Goal: Task Accomplishment & Management: Use online tool/utility

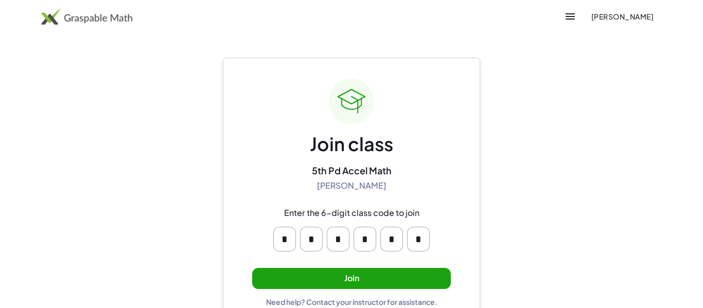
click at [383, 275] on button "Join" at bounding box center [351, 278] width 199 height 21
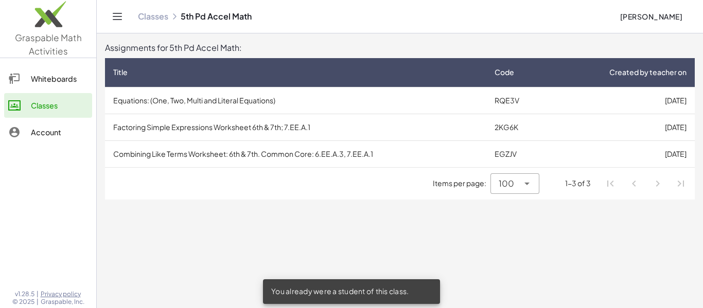
click at [602, 103] on td "[DATE]" at bounding box center [623, 100] width 144 height 27
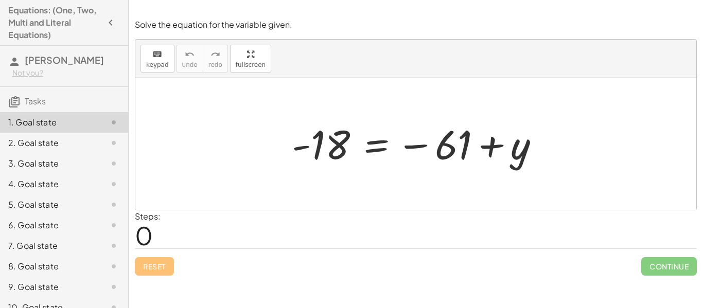
click at [310, 229] on div "Steps: 0" at bounding box center [416, 229] width 562 height 38
click at [149, 237] on span "0" at bounding box center [144, 235] width 18 height 31
click at [158, 58] on icon "keyboard" at bounding box center [157, 54] width 10 height 12
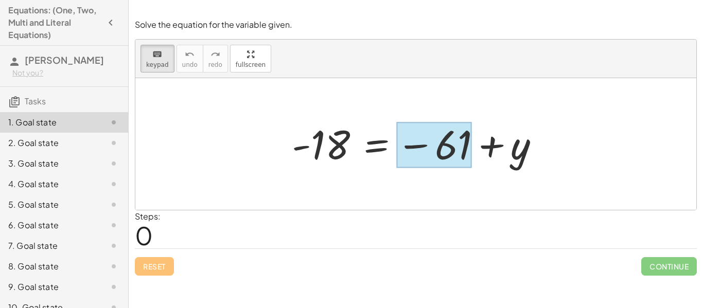
click at [464, 168] on div at bounding box center [420, 144] width 266 height 51
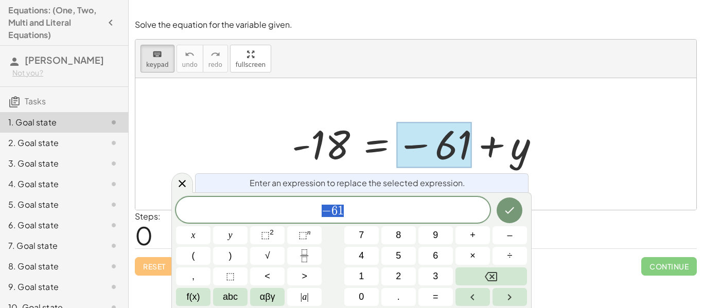
scroll to position [1, 0]
click at [466, 90] on div at bounding box center [415, 144] width 561 height 132
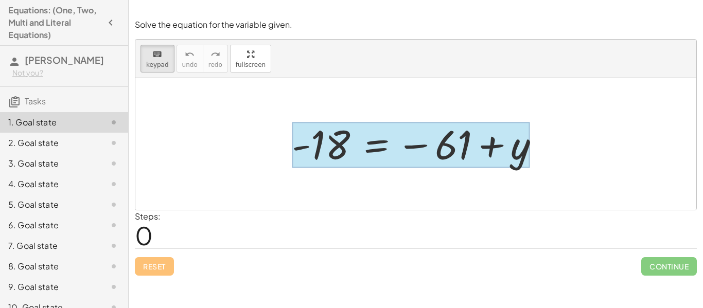
click at [390, 142] on div at bounding box center [411, 145] width 238 height 46
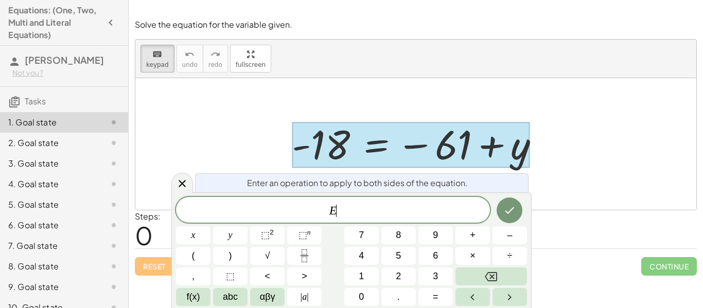
click at [378, 96] on div at bounding box center [415, 144] width 561 height 132
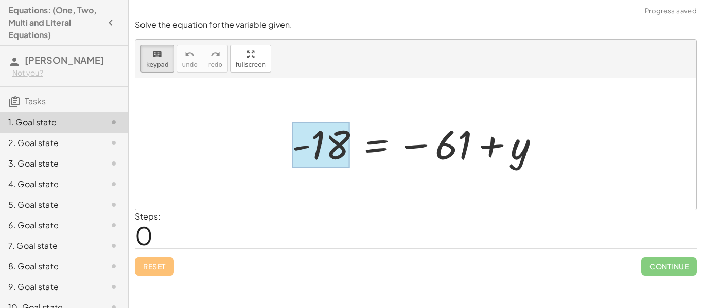
click at [329, 136] on div at bounding box center [321, 145] width 58 height 46
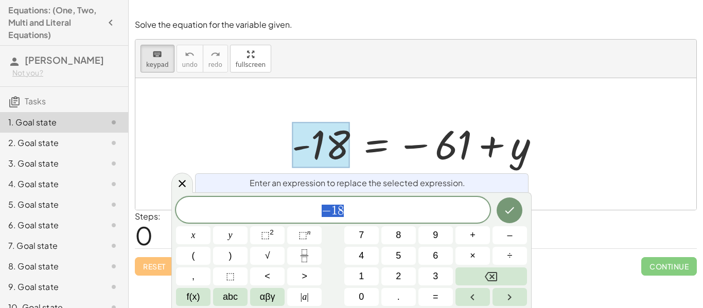
click at [463, 138] on div at bounding box center [420, 144] width 266 height 51
click at [539, 39] on div "keyboard keypad undo undo redo redo fullscreen - 18 = − 61 + y ×" at bounding box center [416, 124] width 562 height 171
click at [359, 211] on span "− 1 8" at bounding box center [333, 211] width 314 height 14
click at [186, 184] on icon at bounding box center [182, 184] width 12 height 12
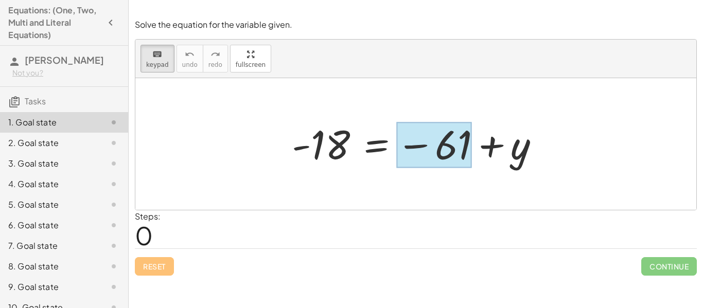
click at [417, 157] on div at bounding box center [434, 145] width 76 height 46
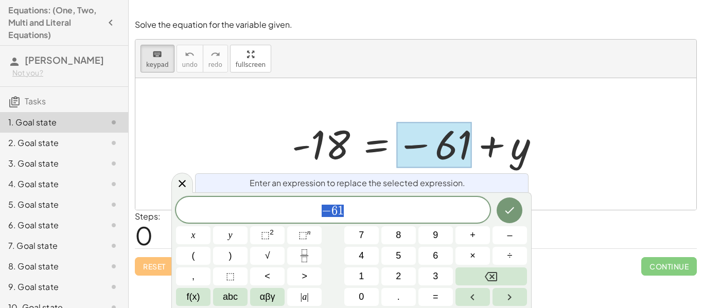
scroll to position [2, 0]
click at [317, 139] on div at bounding box center [420, 144] width 266 height 51
click at [256, 155] on div at bounding box center [415, 144] width 561 height 132
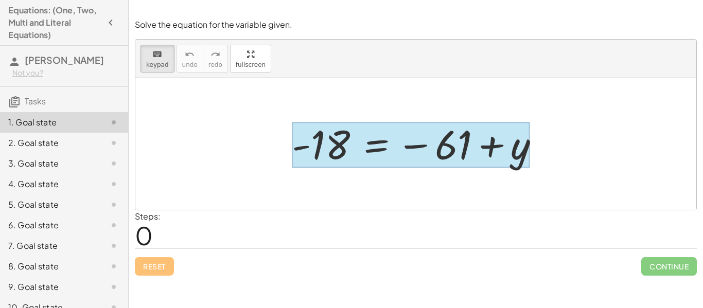
click at [356, 159] on div at bounding box center [411, 145] width 238 height 46
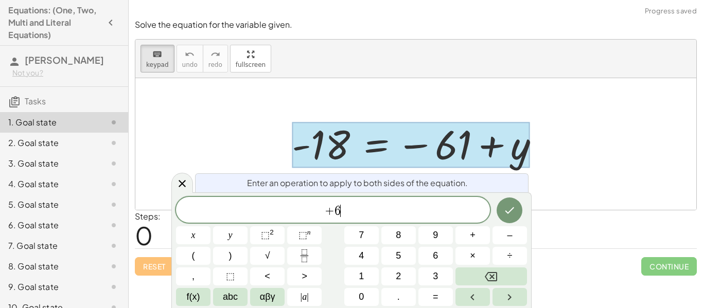
scroll to position [4, 0]
click at [518, 209] on button "Done" at bounding box center [510, 211] width 26 height 26
click at [505, 201] on button "Done" at bounding box center [510, 211] width 26 height 26
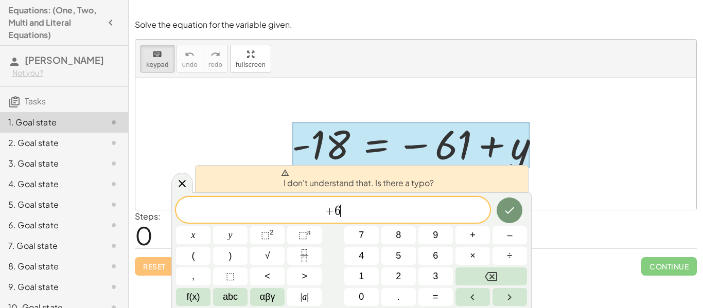
scroll to position [5, 0]
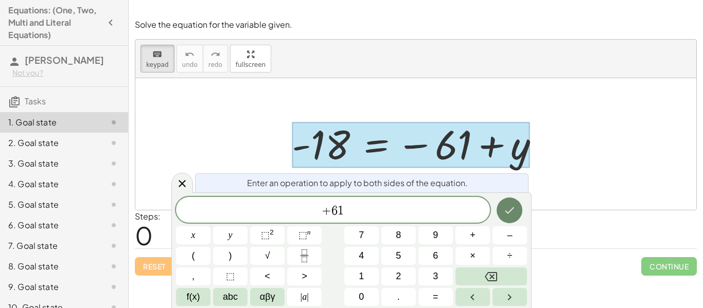
click at [509, 208] on icon "Done" at bounding box center [509, 210] width 12 height 12
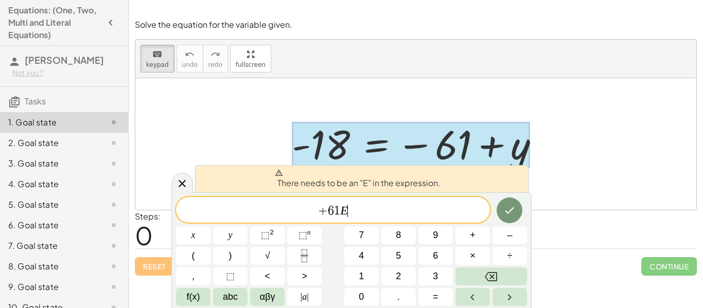
scroll to position [6, 0]
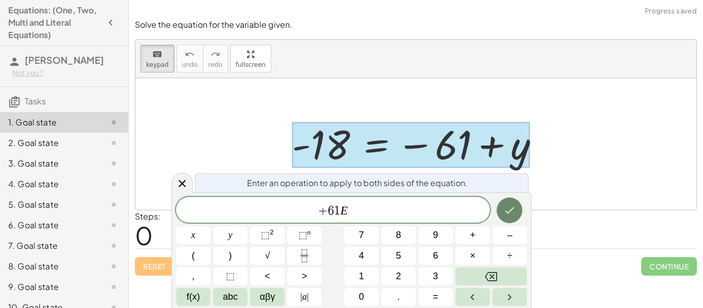
click at [515, 213] on icon "Done" at bounding box center [509, 210] width 12 height 12
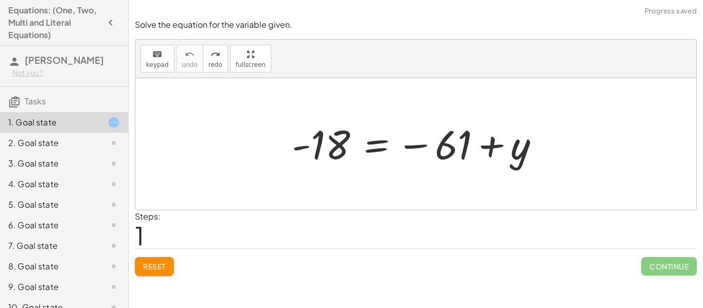
click at [248, 224] on div "Steps: 1" at bounding box center [416, 229] width 562 height 38
click at [163, 272] on button "Reset" at bounding box center [154, 266] width 39 height 19
click at [325, 150] on div at bounding box center [420, 144] width 266 height 51
click at [424, 144] on div at bounding box center [420, 144] width 266 height 51
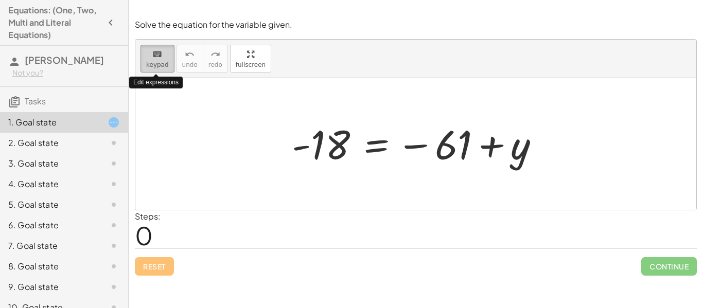
click at [144, 70] on button "keyboard keypad" at bounding box center [157, 59] width 34 height 28
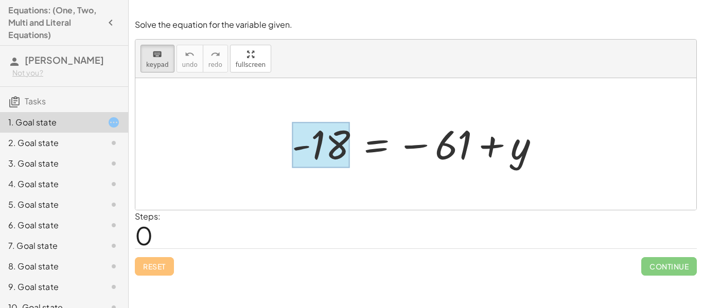
click at [330, 153] on div at bounding box center [321, 145] width 58 height 46
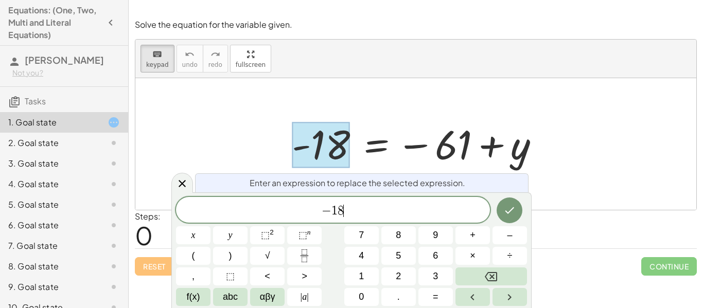
click at [398, 220] on div "− 1 8 ​" at bounding box center [333, 210] width 314 height 26
click at [500, 209] on button "Done" at bounding box center [510, 211] width 26 height 26
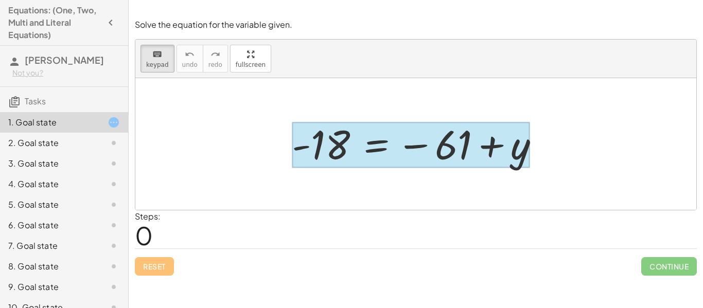
click at [372, 150] on div at bounding box center [411, 145] width 238 height 46
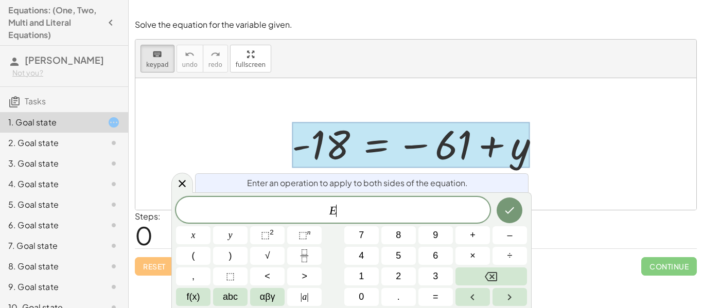
scroll to position [7, 0]
click at [332, 148] on div at bounding box center [411, 145] width 238 height 46
click at [341, 217] on span "E" at bounding box center [333, 211] width 314 height 14
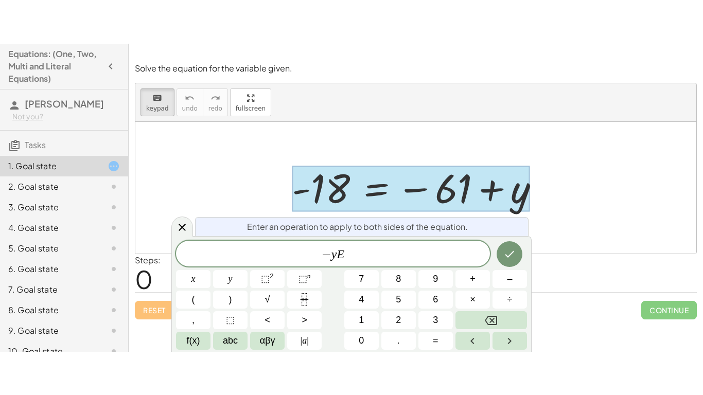
scroll to position [10, 0]
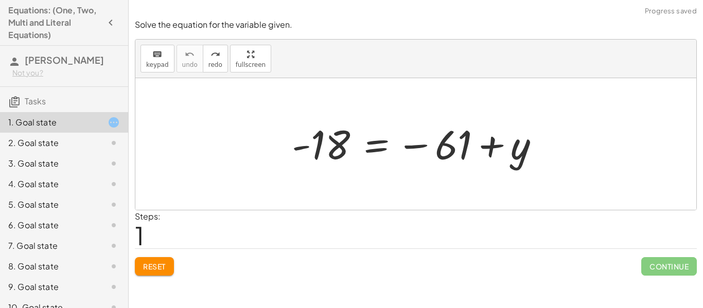
click at [169, 267] on button "Reset" at bounding box center [154, 266] width 39 height 19
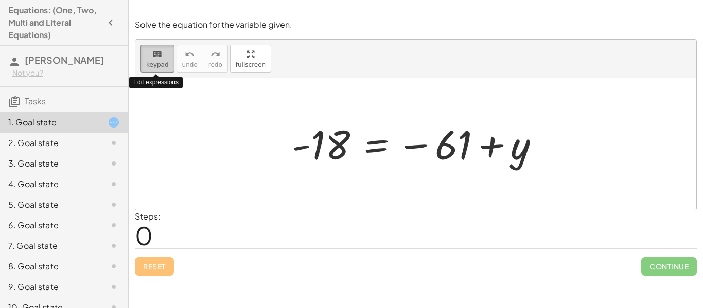
click at [163, 51] on div "keyboard" at bounding box center [157, 54] width 23 height 12
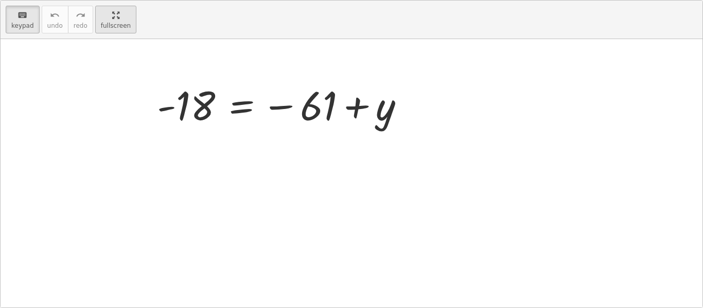
click at [250, 112] on div "keyboard keypad undo undo redo redo fullscreen - 18 = − 61 + y ×" at bounding box center [352, 154] width 702 height 307
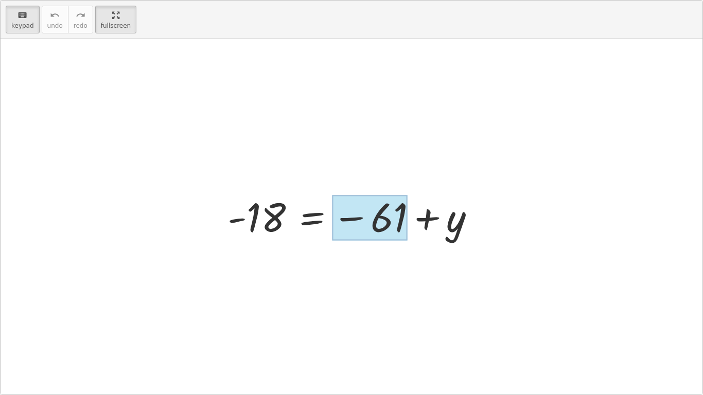
click at [383, 234] on div at bounding box center [370, 218] width 76 height 46
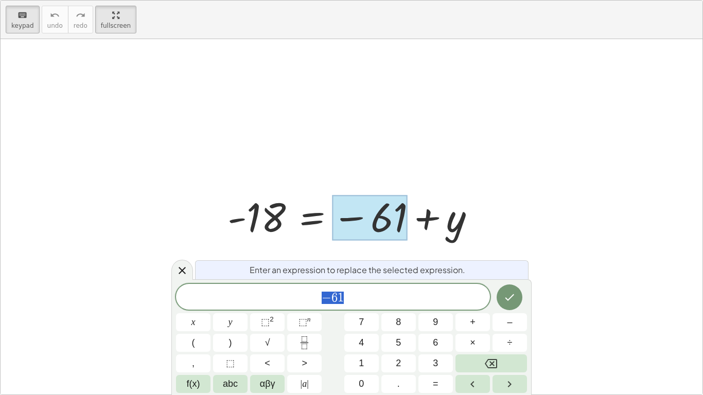
click at [395, 296] on span "− 6 1" at bounding box center [333, 298] width 314 height 14
click at [333, 301] on span "6" at bounding box center [334, 298] width 6 height 12
click at [478, 308] on button "+" at bounding box center [472, 322] width 34 height 18
click at [521, 300] on button "Done" at bounding box center [510, 298] width 26 height 26
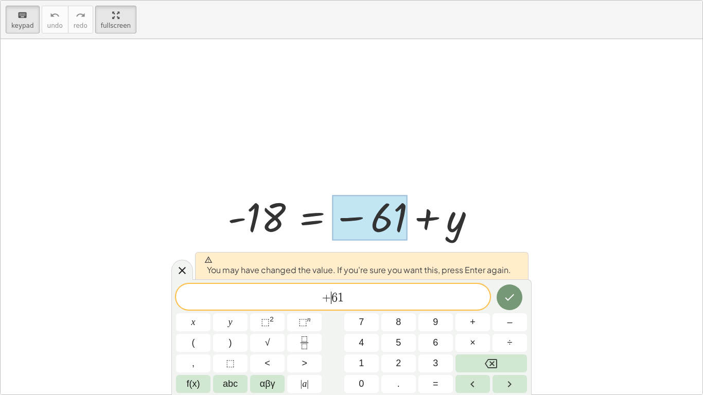
scroll to position [1, 0]
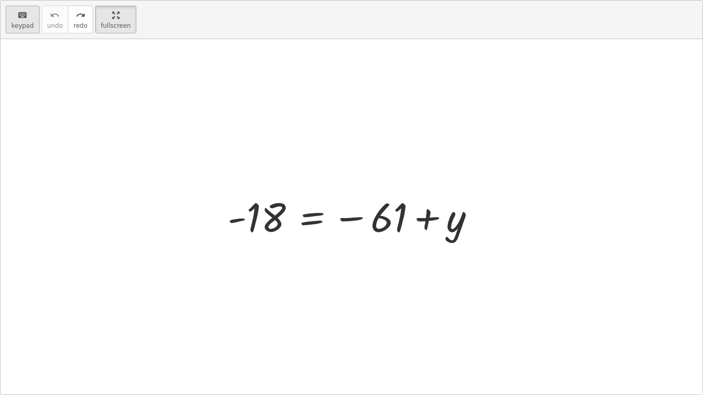
click at [29, 19] on div "keyboard" at bounding box center [22, 15] width 23 height 12
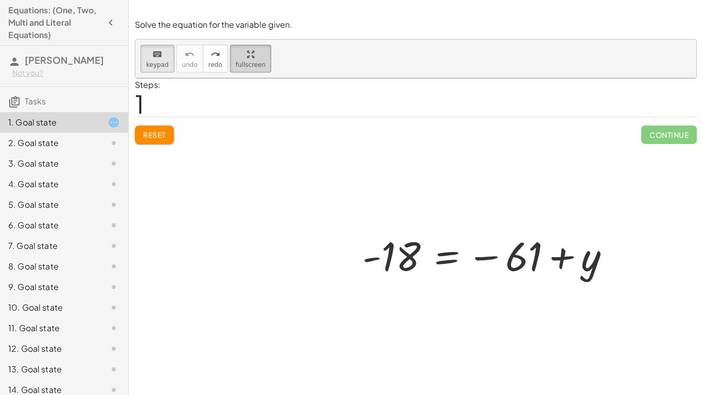
click at [112, 0] on html "Equations: (One, Two, Multi and Literal Equations) [PERSON_NAME] Not you? Tasks…" at bounding box center [351, 197] width 703 height 395
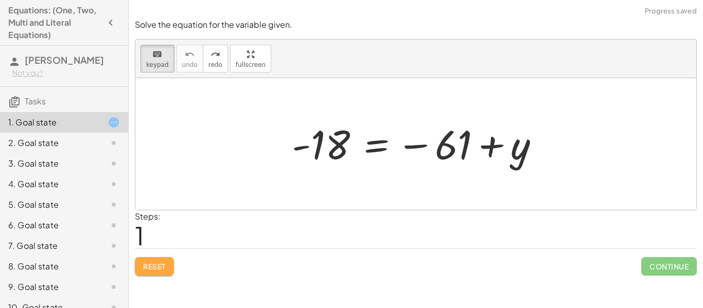
click at [168, 268] on button "Reset" at bounding box center [154, 266] width 39 height 19
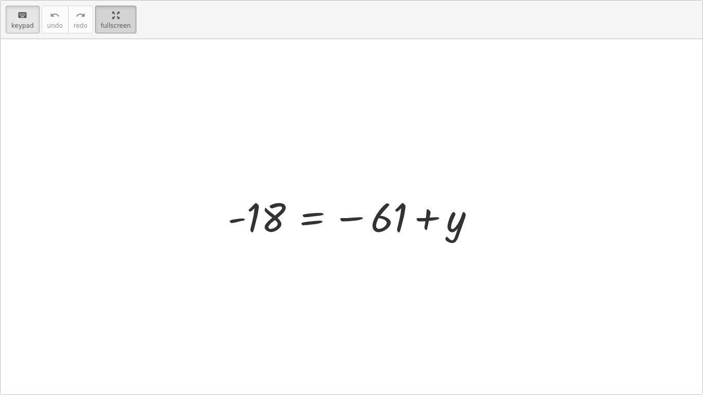
click at [249, 128] on div "keyboard keypad undo undo redo redo fullscreen - 18 = − 61 + y ×" at bounding box center [352, 198] width 702 height 394
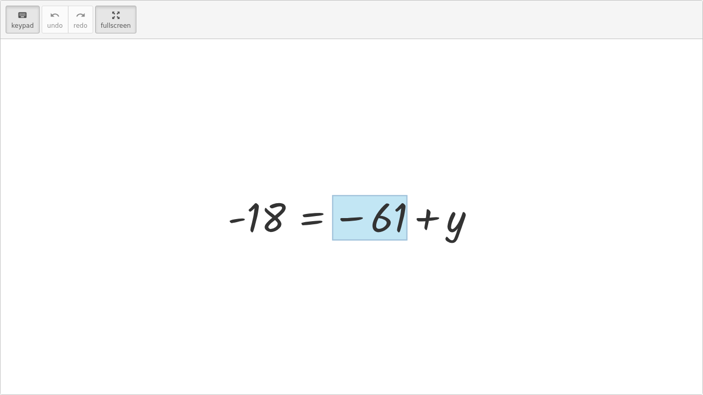
click at [386, 218] on div at bounding box center [370, 218] width 76 height 46
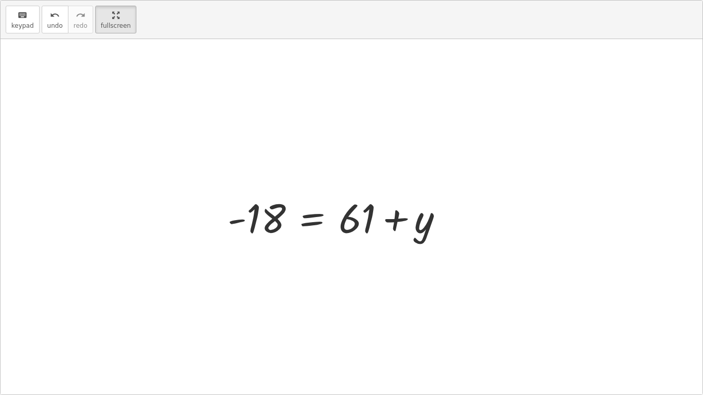
scroll to position [0, 0]
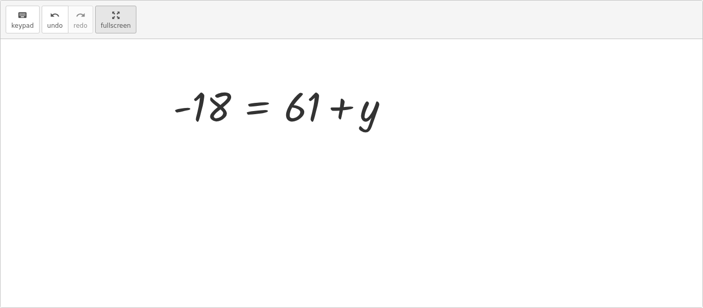
click at [258, 132] on div "keyboard keypad undo undo redo redo fullscreen - 18 = − 61 + y - 18 = 61 + y + ×" at bounding box center [352, 154] width 702 height 307
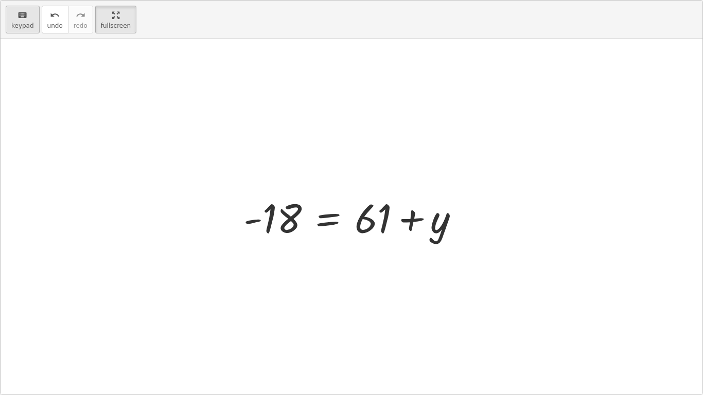
click at [19, 19] on icon "keyboard" at bounding box center [22, 15] width 10 height 12
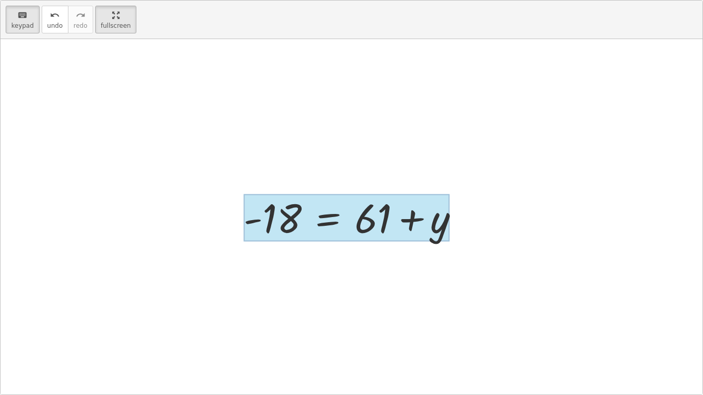
click at [347, 227] on div at bounding box center [346, 218] width 206 height 48
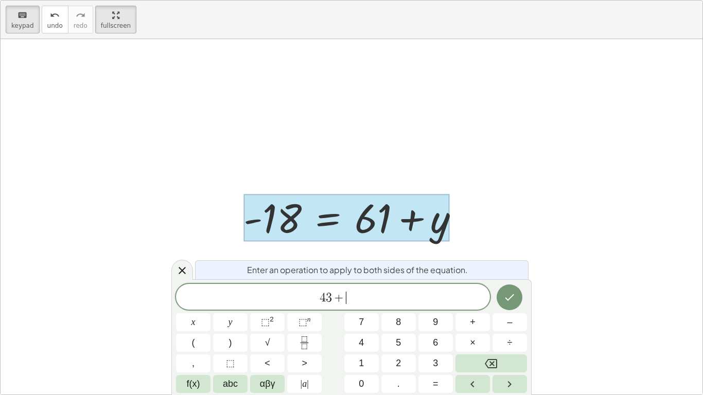
scroll to position [3, 0]
click at [505, 297] on icon "Done" at bounding box center [509, 297] width 12 height 12
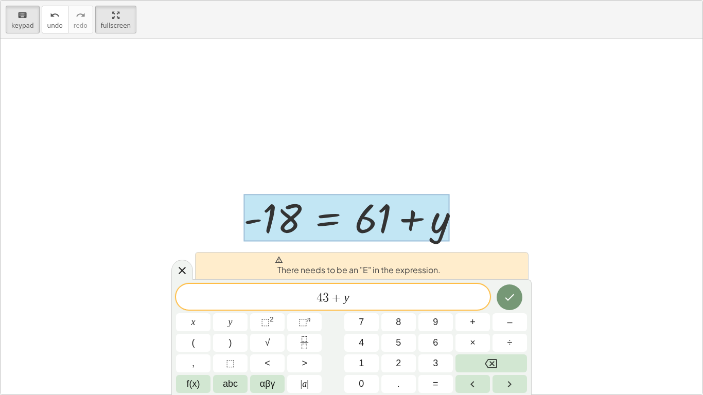
click at [503, 298] on icon "Done" at bounding box center [509, 297] width 12 height 12
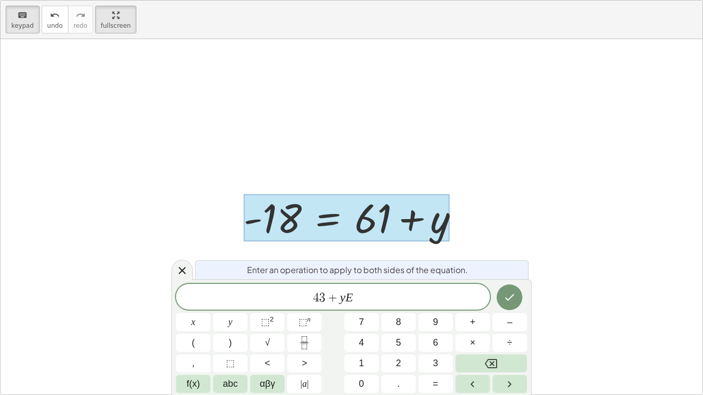
scroll to position [4, 0]
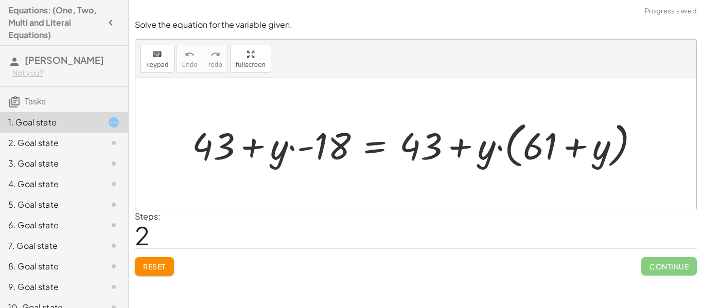
click at [159, 275] on button "Reset" at bounding box center [154, 266] width 39 height 19
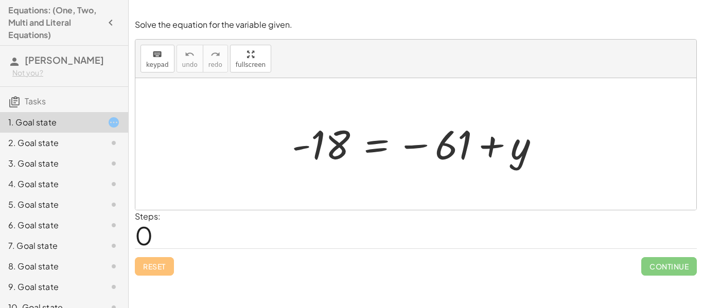
click at [618, 174] on div at bounding box center [415, 144] width 561 height 132
click at [244, 132] on div "keyboard keypad undo undo redo redo fullscreen - 18 = − 61 + y ×" at bounding box center [415, 125] width 561 height 170
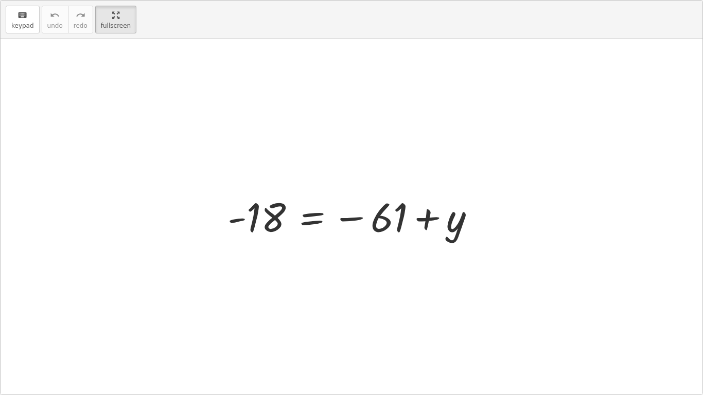
click at [461, 230] on div at bounding box center [355, 216] width 266 height 51
click at [10, 33] on button "keyboard keypad" at bounding box center [23, 20] width 34 height 28
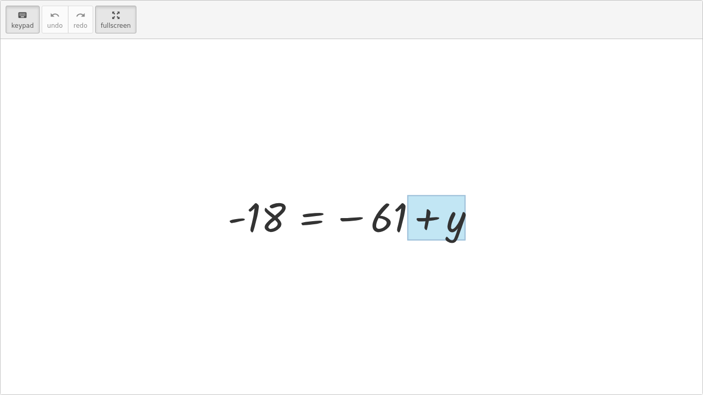
click at [434, 224] on div at bounding box center [437, 218] width 58 height 46
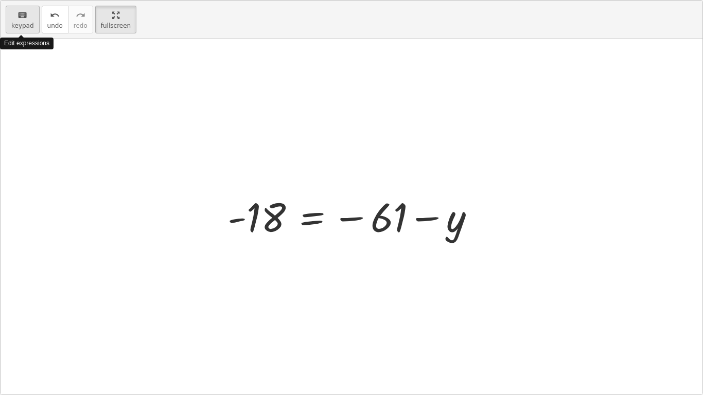
click at [16, 22] on span "keypad" at bounding box center [22, 25] width 23 height 7
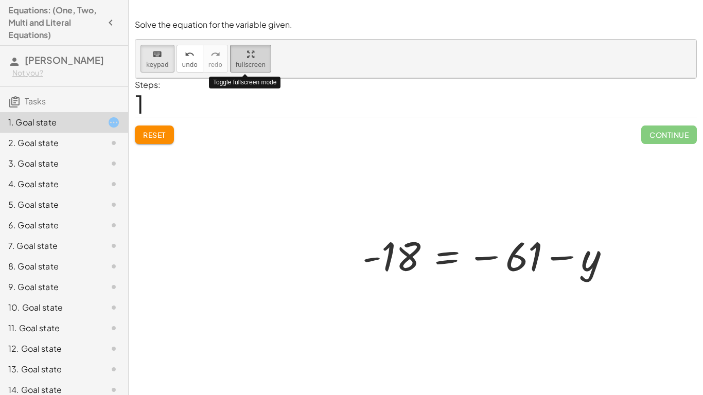
click at [103, 0] on html "Equations: (One, Two, Multi and Literal Equations) [PERSON_NAME] Not you? Tasks…" at bounding box center [351, 197] width 703 height 395
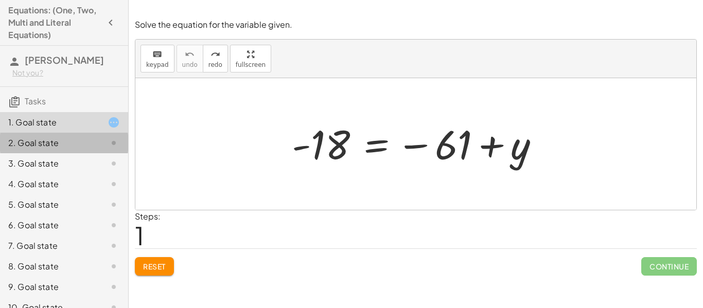
click at [59, 142] on div "2. Goal state" at bounding box center [49, 143] width 83 height 12
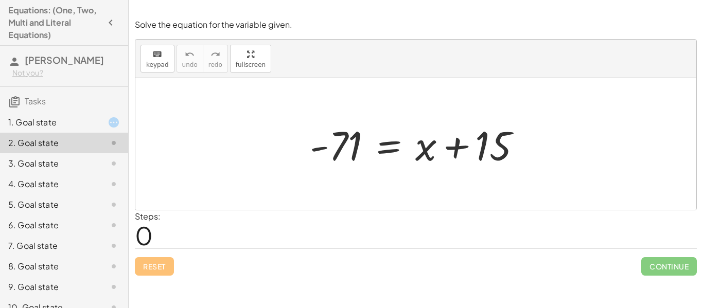
click at [112, 14] on button "button" at bounding box center [110, 22] width 19 height 19
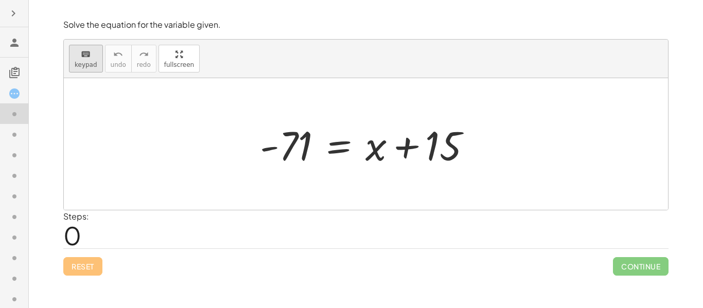
click at [96, 53] on button "keyboard keypad" at bounding box center [86, 59] width 34 height 28
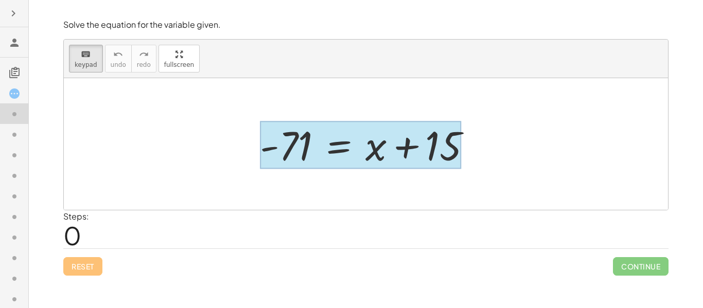
click at [356, 140] on div at bounding box center [361, 145] width 202 height 48
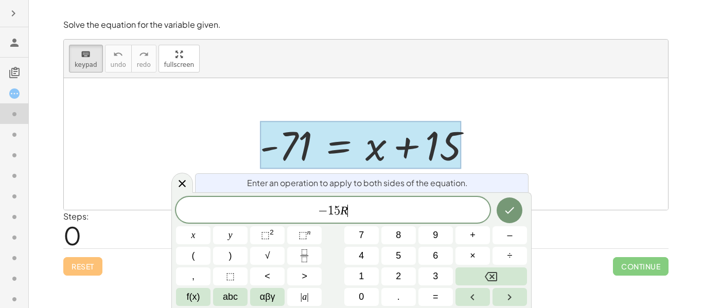
scroll to position [5, 0]
click at [510, 210] on icon "Done" at bounding box center [509, 210] width 12 height 12
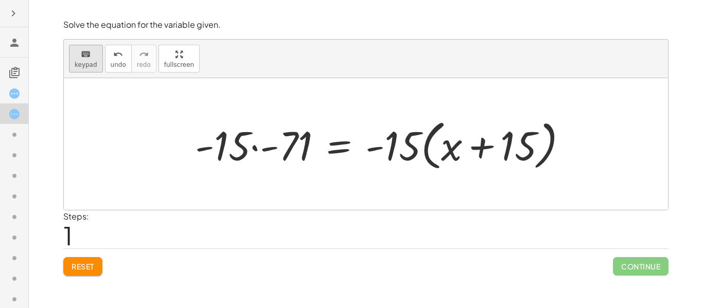
click at [83, 59] on icon "keyboard" at bounding box center [86, 54] width 10 height 12
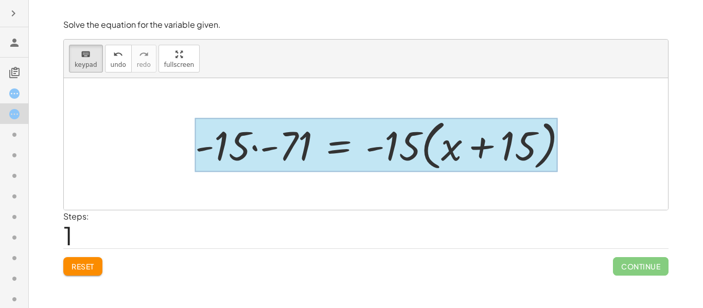
click at [335, 153] on div at bounding box center [376, 145] width 362 height 54
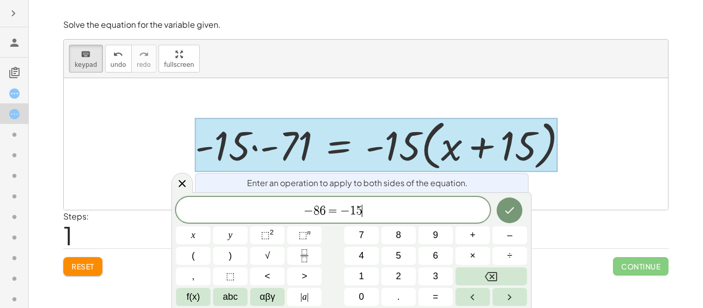
scroll to position [10, 0]
click at [508, 203] on button "Done" at bounding box center [510, 211] width 26 height 26
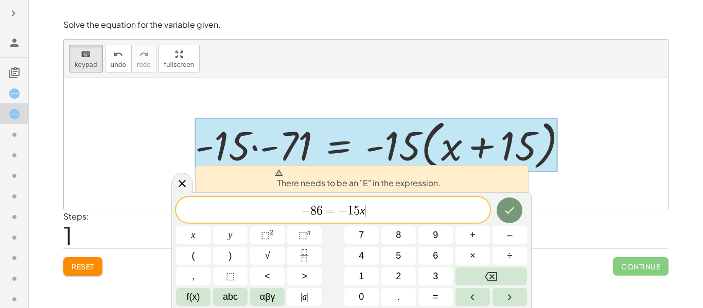
scroll to position [11, 0]
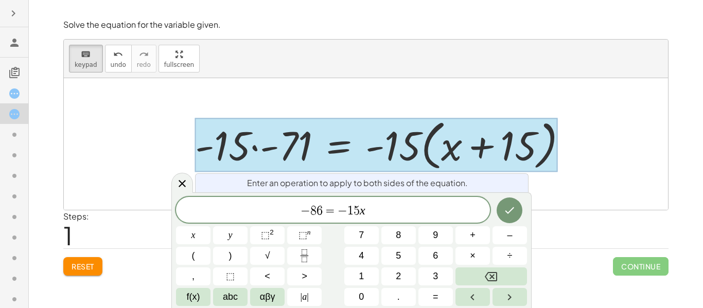
click at [510, 216] on icon "Done" at bounding box center [509, 210] width 12 height 12
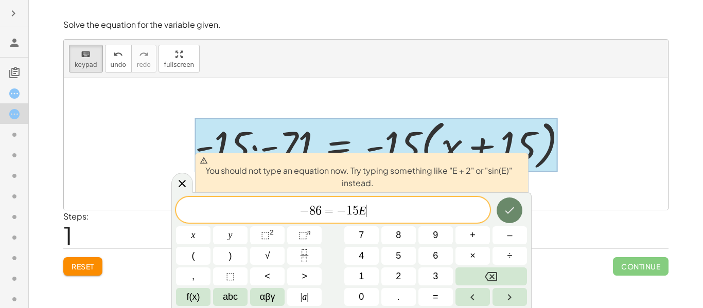
click at [510, 212] on icon "Done" at bounding box center [509, 210] width 12 height 12
drag, startPoint x: 415, startPoint y: 221, endPoint x: 274, endPoint y: 224, distance: 141.0
click at [274, 224] on div "******** − 8 6 = − 1 5 E x y ⬚ 2 ⬚ n 7 8 9 + – ( ) √ 4 5 6 × ÷ , ⬚ < > 1 2 3 f(…" at bounding box center [351, 251] width 351 height 109
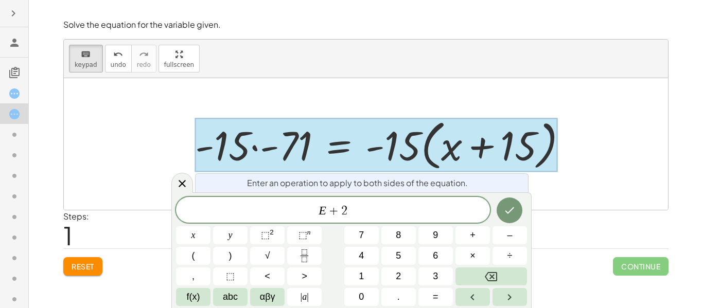
click at [514, 208] on icon "Done" at bounding box center [509, 210] width 12 height 12
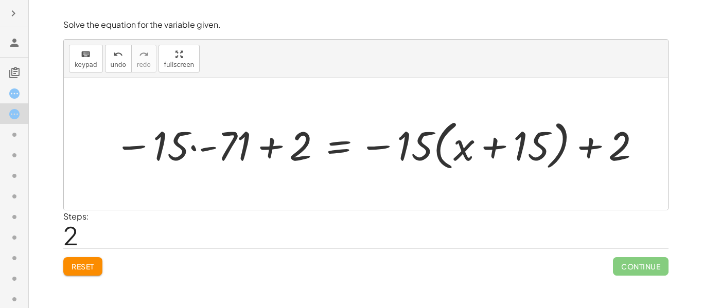
click at [79, 266] on span "Reset" at bounding box center [83, 266] width 23 height 9
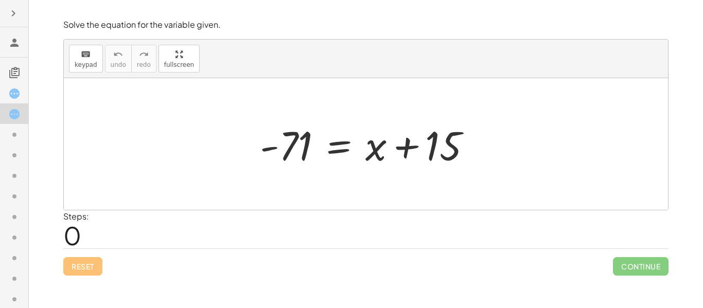
click at [10, 89] on icon at bounding box center [14, 93] width 12 height 12
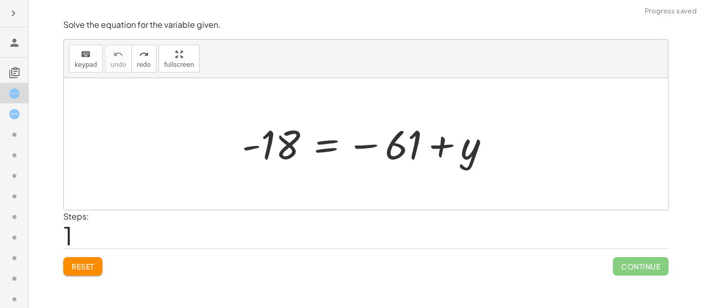
click at [86, 268] on span "Reset" at bounding box center [83, 266] width 23 height 9
click at [276, 163] on div at bounding box center [370, 144] width 266 height 51
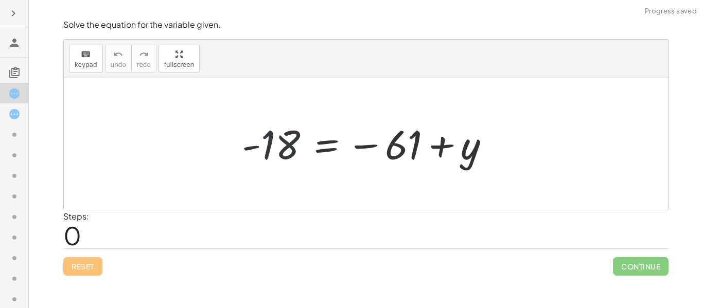
click at [276, 163] on div at bounding box center [370, 144] width 266 height 51
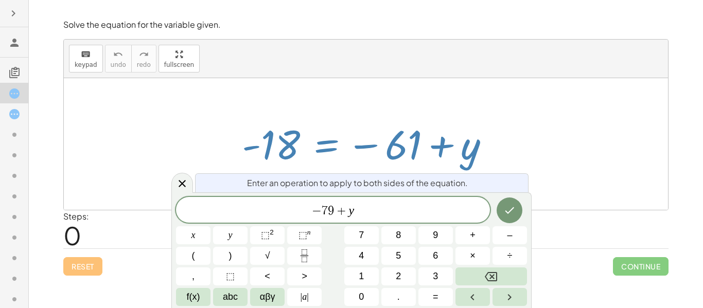
click at [514, 210] on icon "Done" at bounding box center [509, 210] width 12 height 12
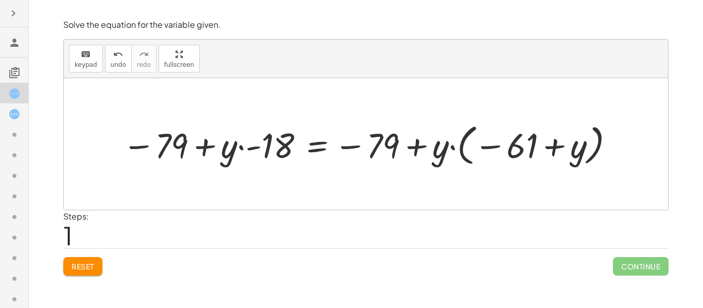
click at [434, 215] on div "Steps: 1" at bounding box center [365, 229] width 605 height 38
click at [98, 263] on button "Reset" at bounding box center [82, 266] width 39 height 19
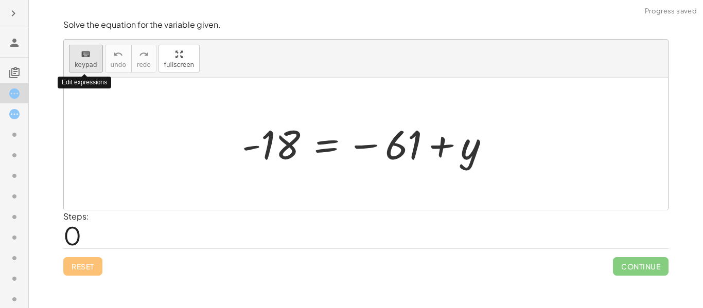
click at [92, 64] on span "keypad" at bounding box center [86, 64] width 23 height 7
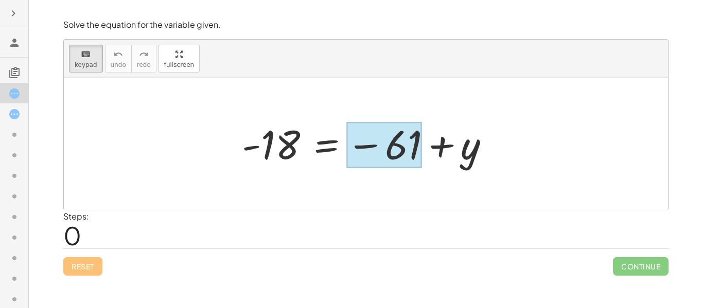
click at [401, 163] on div at bounding box center [384, 145] width 76 height 46
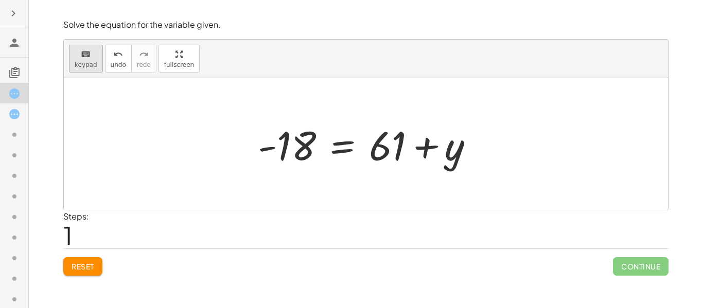
click at [91, 63] on span "keypad" at bounding box center [86, 64] width 23 height 7
click at [92, 64] on span "keypad" at bounding box center [86, 64] width 23 height 7
click at [371, 151] on div at bounding box center [370, 144] width 235 height 53
click at [390, 157] on div at bounding box center [370, 144] width 235 height 53
click at [81, 74] on div "keyboard keypad undo [PERSON_NAME] redo fullscreen" at bounding box center [366, 59] width 604 height 39
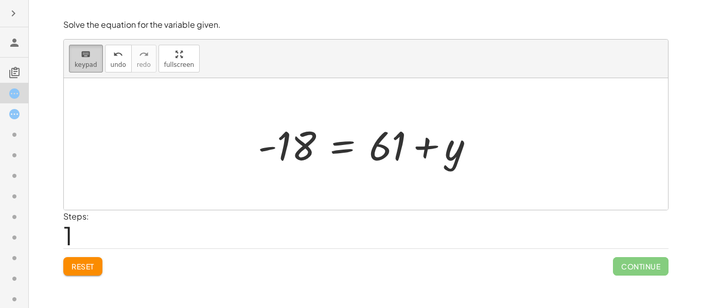
click at [83, 56] on icon "keyboard" at bounding box center [86, 54] width 10 height 12
click at [75, 263] on span "Reset" at bounding box center [83, 266] width 23 height 9
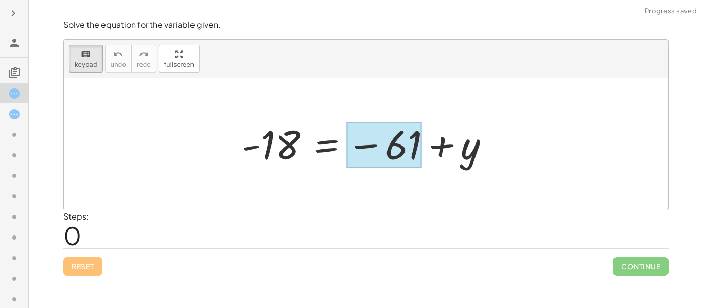
click at [365, 150] on div at bounding box center [384, 145] width 76 height 46
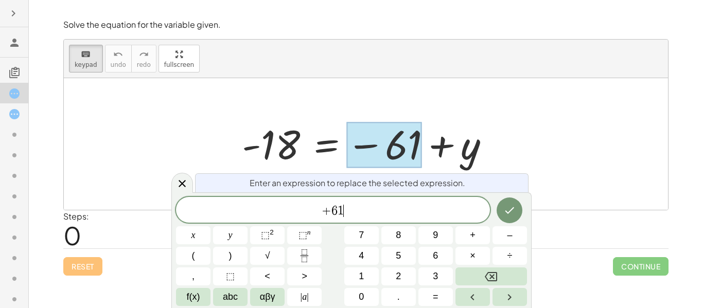
click at [349, 217] on span "+ 6 1 ​" at bounding box center [333, 211] width 314 height 14
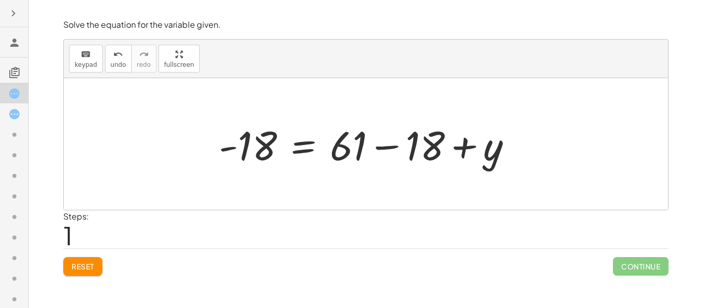
click at [74, 262] on span "Reset" at bounding box center [83, 266] width 23 height 9
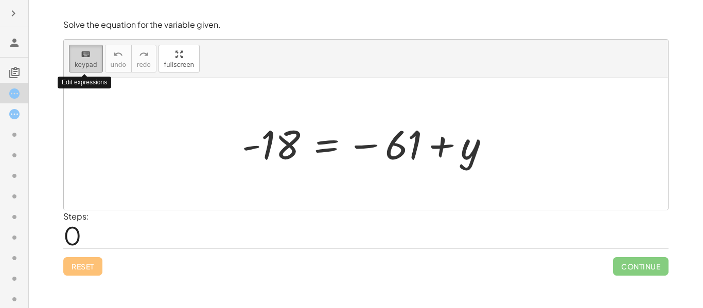
click at [82, 67] on span "keypad" at bounding box center [86, 64] width 23 height 7
click at [93, 69] on button "keyboard keypad" at bounding box center [86, 59] width 34 height 28
click at [275, 150] on div at bounding box center [370, 144] width 266 height 51
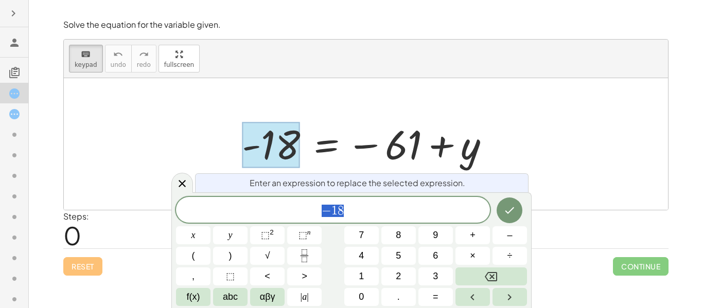
click at [410, 148] on div at bounding box center [370, 144] width 266 height 51
click at [383, 157] on div at bounding box center [370, 144] width 266 height 51
click at [379, 151] on div at bounding box center [370, 144] width 266 height 51
click at [276, 151] on div at bounding box center [271, 145] width 58 height 46
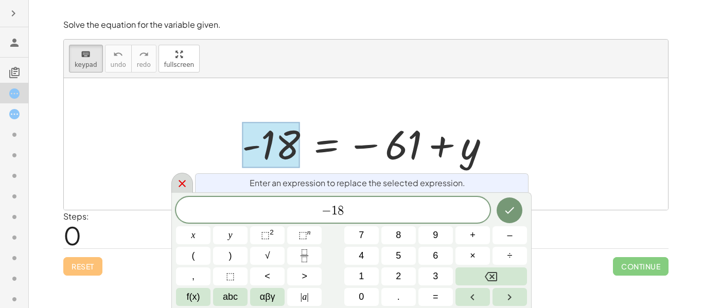
click at [186, 190] on div at bounding box center [182, 183] width 22 height 20
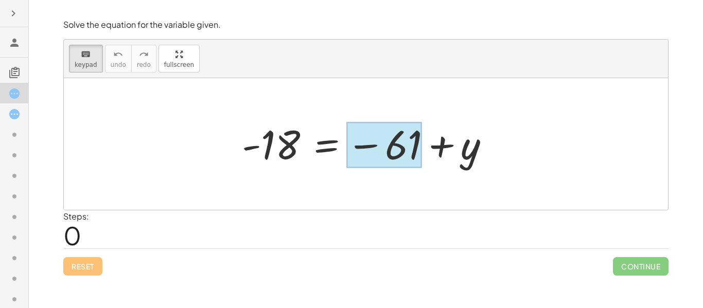
click at [401, 155] on div at bounding box center [384, 145] width 76 height 46
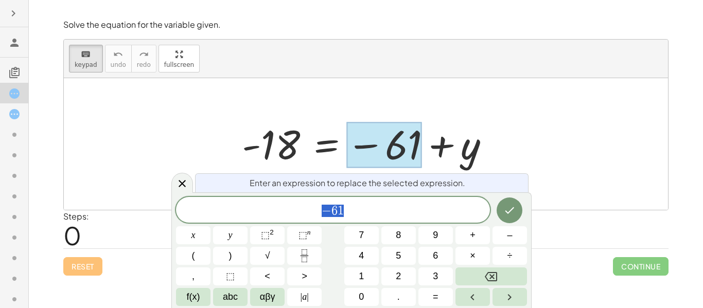
click at [305, 112] on div at bounding box center [366, 144] width 604 height 132
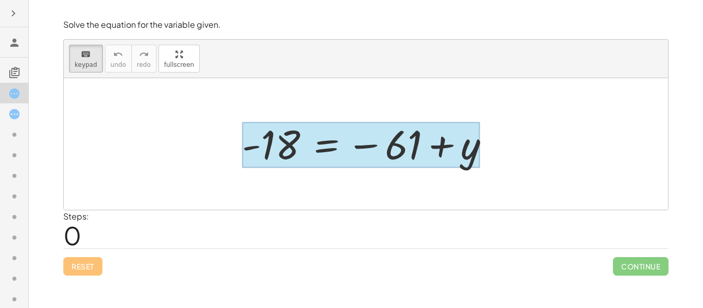
click at [328, 142] on div at bounding box center [361, 145] width 238 height 46
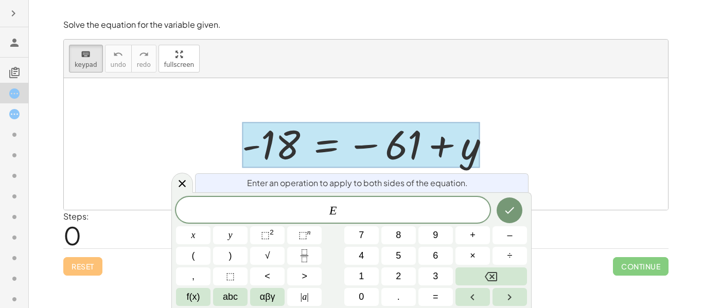
click at [328, 142] on div at bounding box center [361, 145] width 238 height 46
click at [325, 205] on span "​ E" at bounding box center [333, 211] width 314 height 14
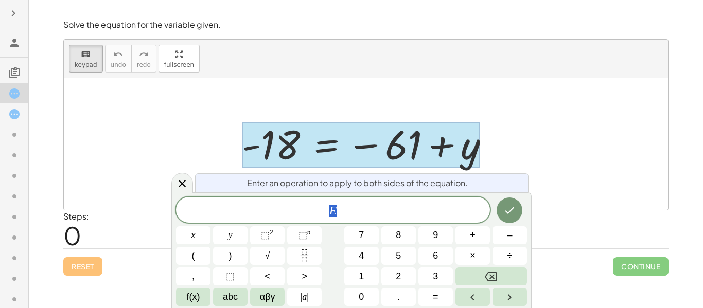
drag, startPoint x: 341, startPoint y: 211, endPoint x: 324, endPoint y: 212, distance: 17.0
click at [324, 212] on span "E" at bounding box center [333, 211] width 314 height 14
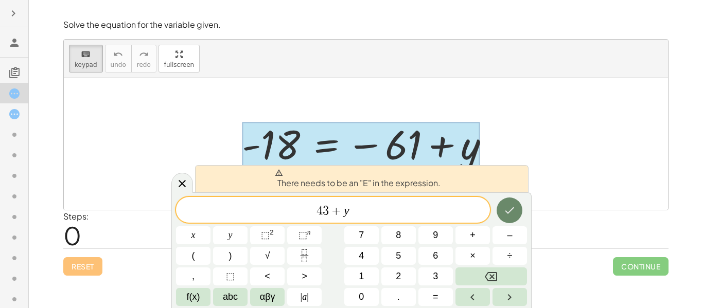
click at [515, 213] on icon "Done" at bounding box center [509, 210] width 12 height 12
click at [515, 214] on icon "Done" at bounding box center [509, 210] width 12 height 12
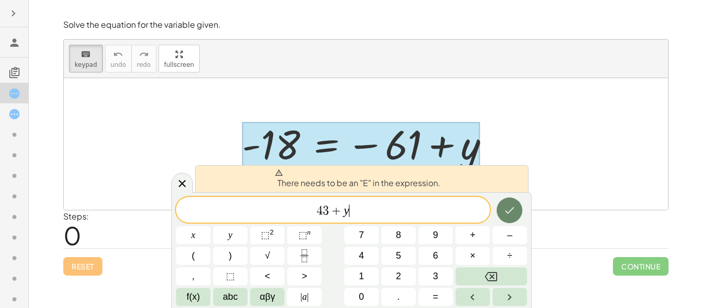
click at [515, 214] on icon "Done" at bounding box center [509, 210] width 12 height 12
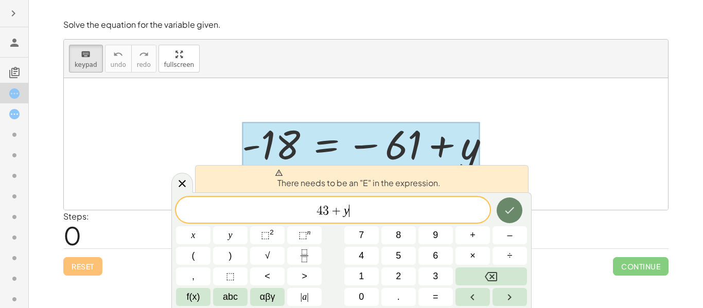
click at [515, 214] on icon "Done" at bounding box center [509, 210] width 12 height 12
click at [342, 209] on span "+" at bounding box center [336, 211] width 15 height 12
drag, startPoint x: 365, startPoint y: 215, endPoint x: 305, endPoint y: 214, distance: 60.7
click at [305, 214] on span "4 3 + y" at bounding box center [333, 211] width 314 height 14
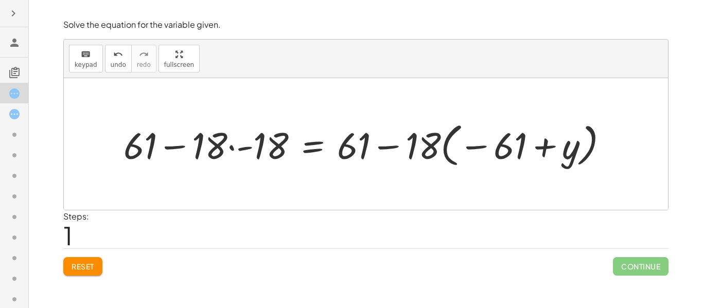
click at [73, 269] on span "Reset" at bounding box center [83, 266] width 23 height 9
